Goal: Find specific page/section: Find specific page/section

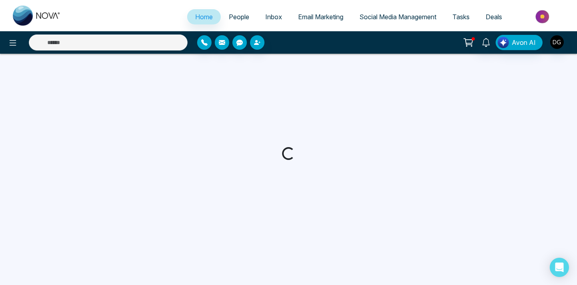
select select "*"
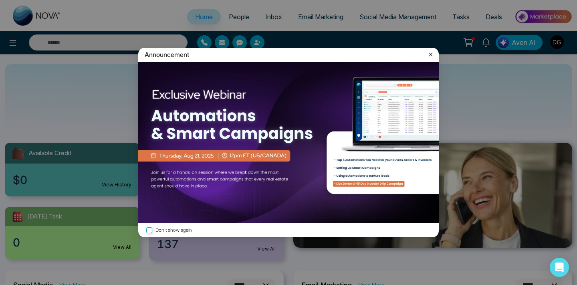
click at [434, 50] on icon at bounding box center [431, 54] width 8 height 8
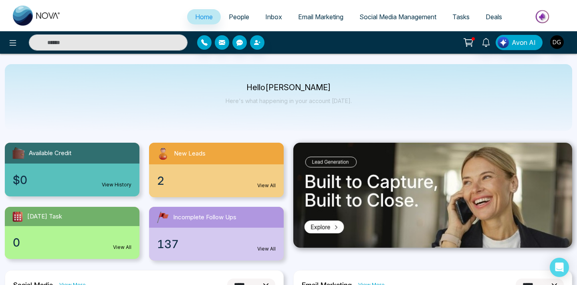
click at [236, 21] on link "People" at bounding box center [239, 16] width 36 height 15
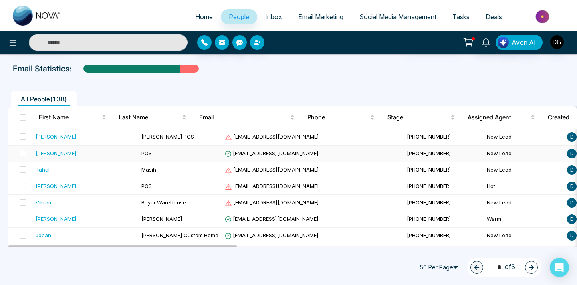
scroll to position [43, 0]
